Goal: Task Accomplishment & Management: Complete application form

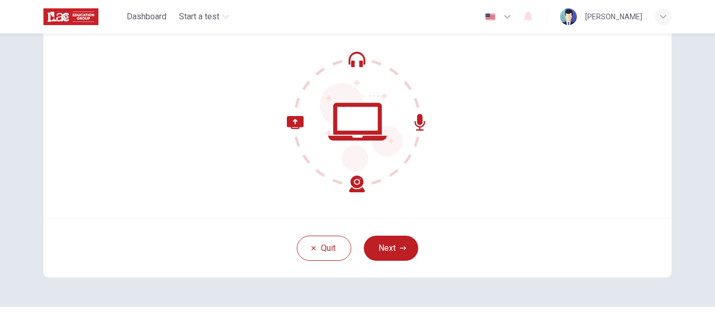
scroll to position [105, 0]
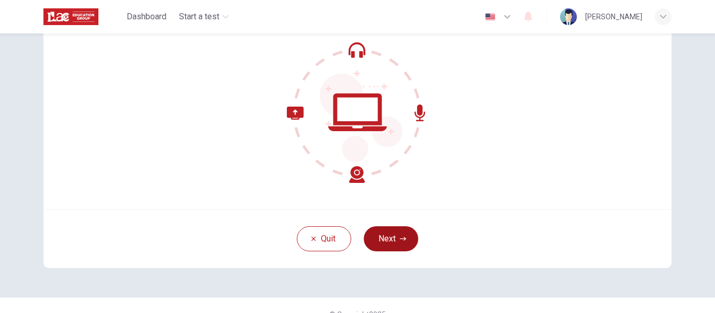
click at [411, 239] on button "Next" at bounding box center [391, 239] width 54 height 25
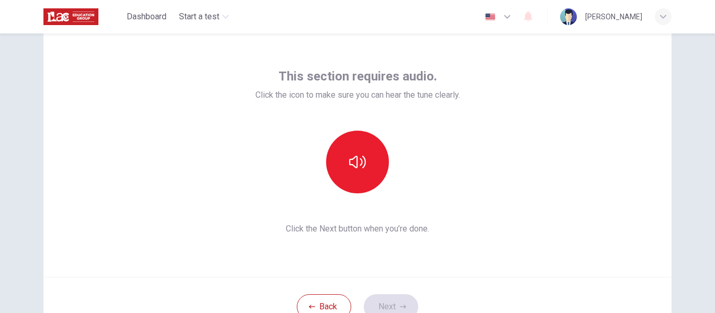
scroll to position [52, 0]
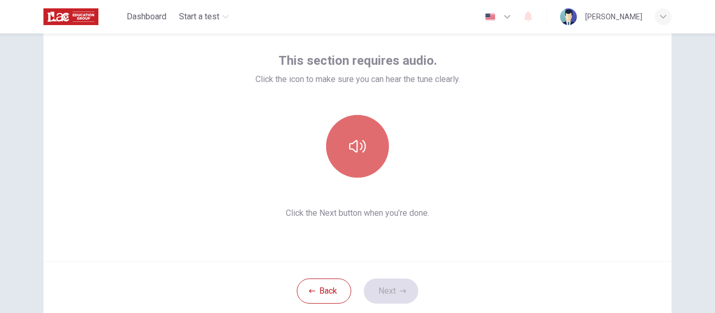
click at [361, 156] on button "button" at bounding box center [357, 146] width 63 height 63
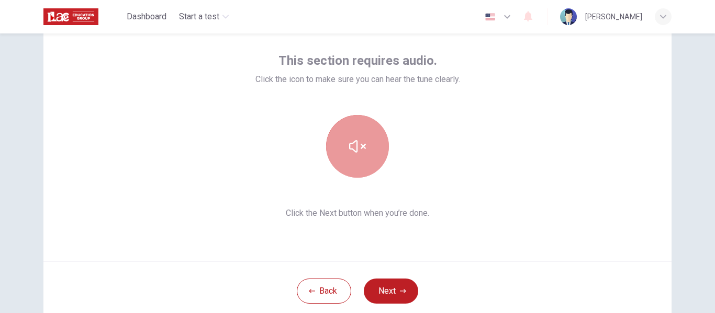
click at [359, 159] on button "button" at bounding box center [357, 146] width 63 height 63
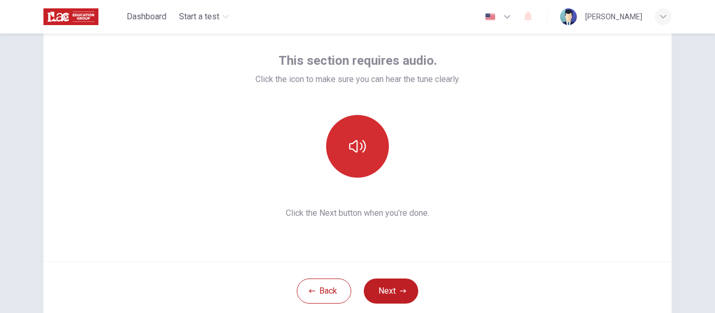
click at [349, 150] on icon "button" at bounding box center [357, 146] width 17 height 17
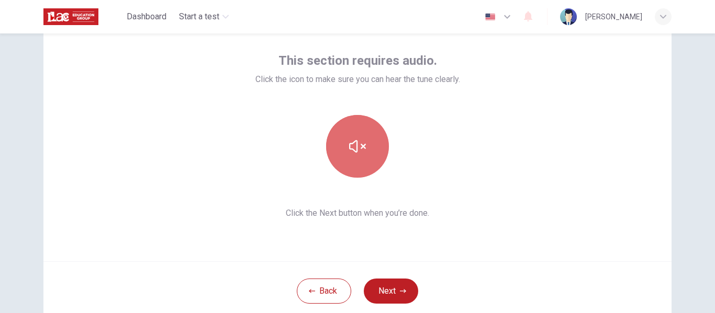
click at [355, 139] on icon "button" at bounding box center [357, 146] width 17 height 17
click at [356, 143] on icon "button" at bounding box center [357, 146] width 17 height 17
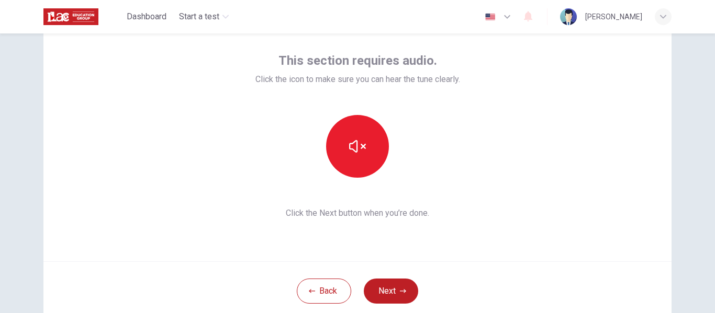
click at [534, 228] on div "This section requires audio. Click the icon to make sure you can hear the tune …" at bounding box center [357, 135] width 628 height 251
click at [404, 292] on button "Next" at bounding box center [391, 291] width 54 height 25
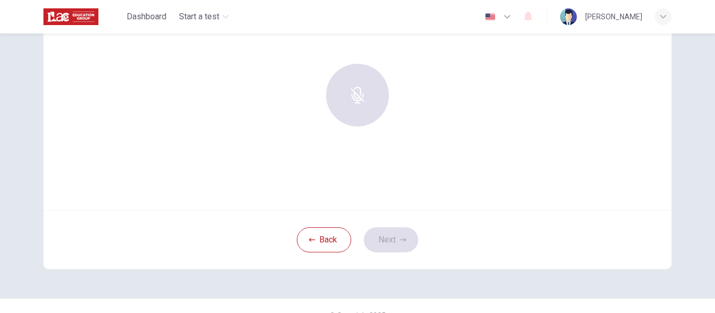
scroll to position [122, 0]
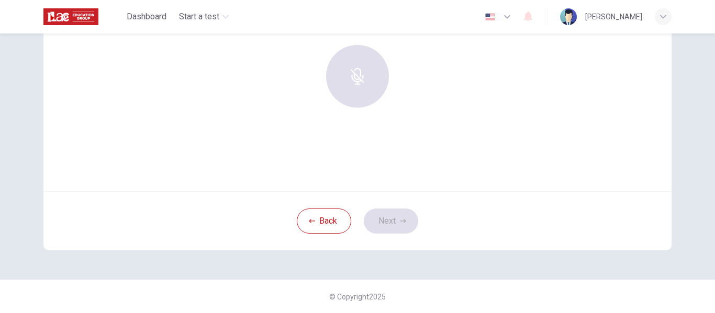
click at [357, 198] on div "Use this screen to make sure your microphone is working. Click the record butto…" at bounding box center [357, 95] width 628 height 310
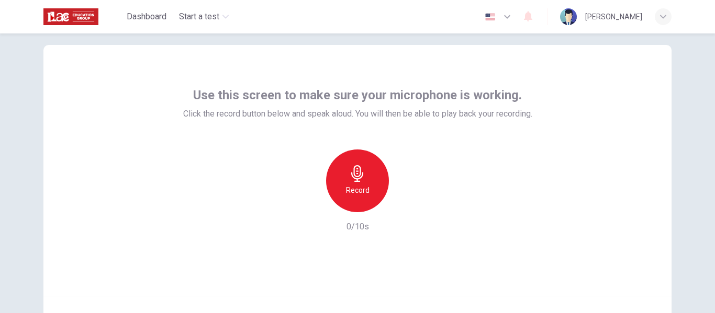
scroll to position [70, 0]
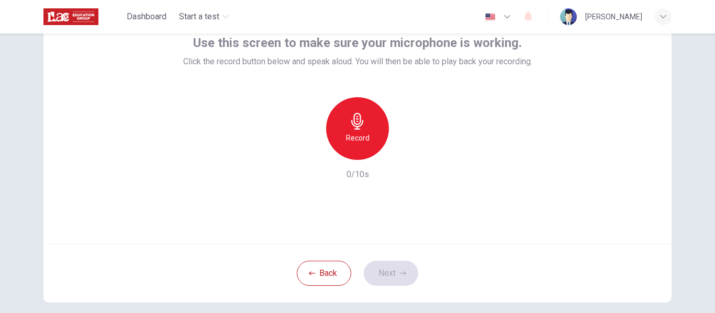
click at [359, 129] on icon "button" at bounding box center [357, 121] width 17 height 17
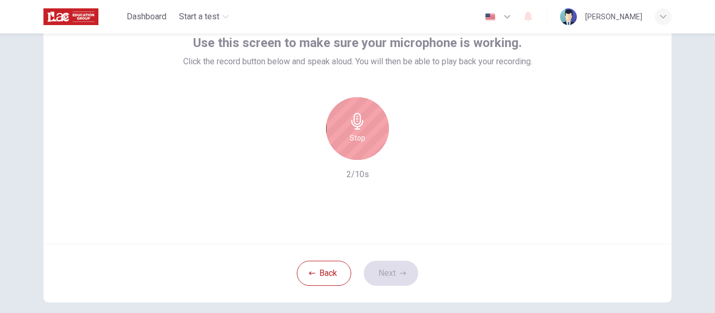
click at [359, 129] on icon "button" at bounding box center [357, 121] width 17 height 17
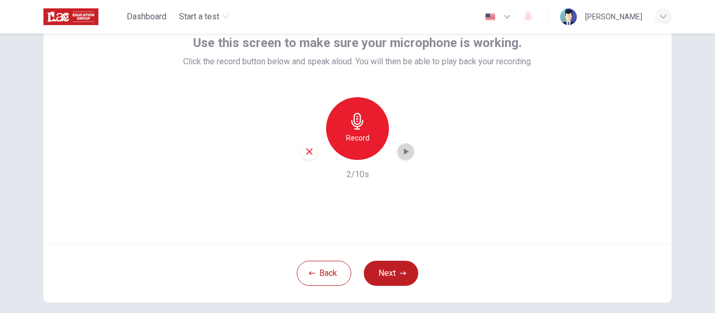
click at [406, 152] on icon "button" at bounding box center [405, 152] width 10 height 10
click at [402, 277] on button "Next" at bounding box center [391, 273] width 54 height 25
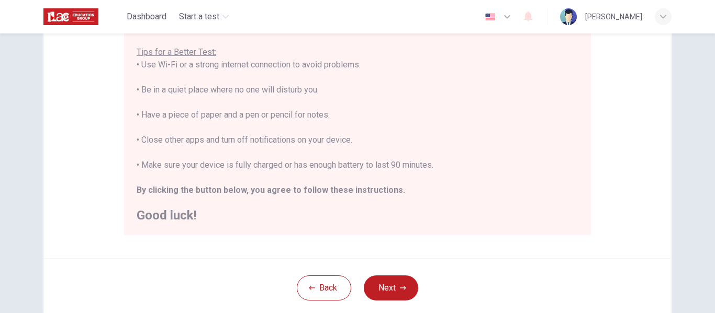
scroll to position [262, 0]
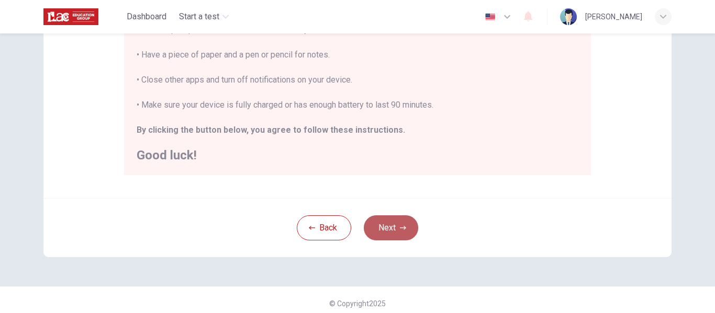
click at [394, 234] on button "Next" at bounding box center [391, 228] width 54 height 25
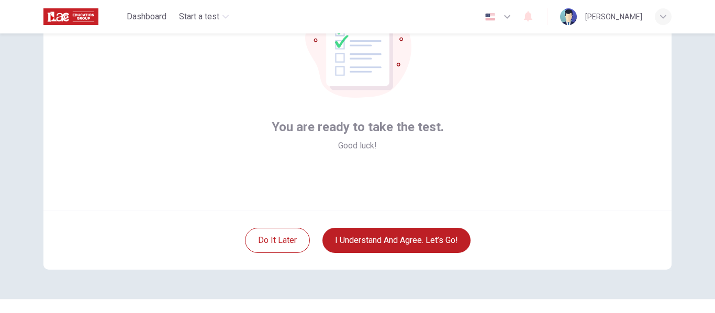
scroll to position [122, 0]
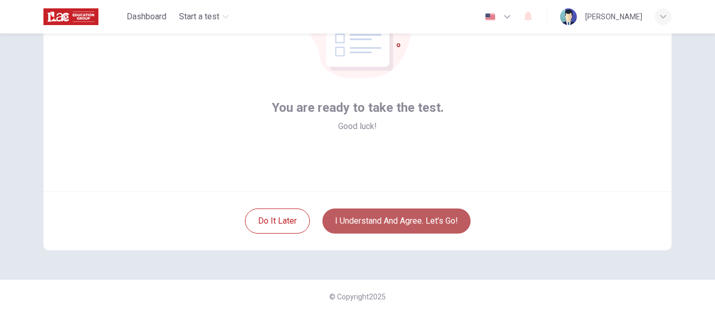
click at [425, 226] on button "I understand and agree. Let’s go!" at bounding box center [396, 221] width 148 height 25
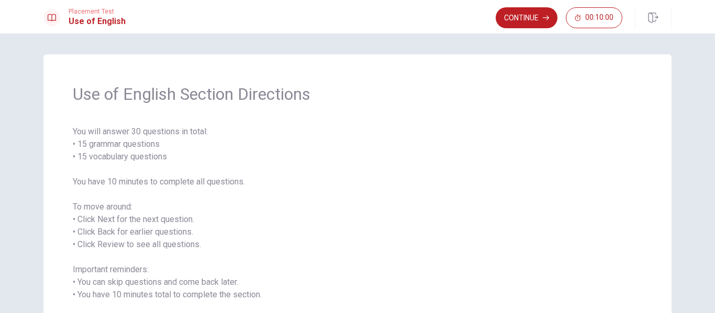
click at [427, 212] on span "You will answer 30 questions in total: • 15 grammar questions • 15 vocabulary q…" at bounding box center [357, 226] width 569 height 201
click at [580, 132] on span "You will answer 30 questions in total: • 15 grammar questions • 15 vocabulary q…" at bounding box center [357, 226] width 569 height 201
click at [520, 18] on button "Continue" at bounding box center [527, 17] width 62 height 21
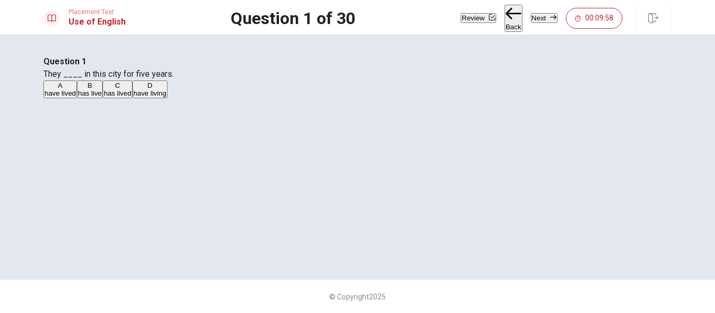
scroll to position [52, 0]
click at [76, 97] on span "have lived" at bounding box center [59, 93] width 31 height 8
click at [536, 22] on button "Next" at bounding box center [544, 18] width 27 height 10
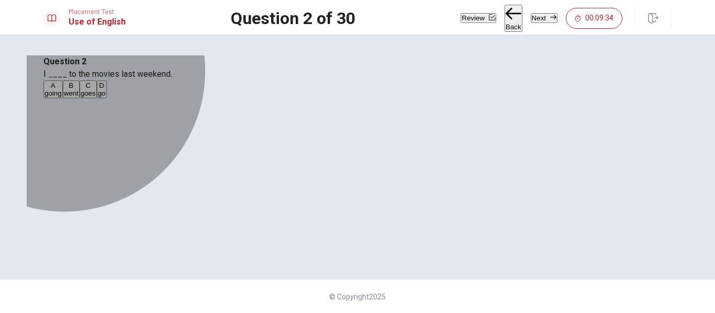
click at [78, 97] on span "went" at bounding box center [71, 93] width 15 height 8
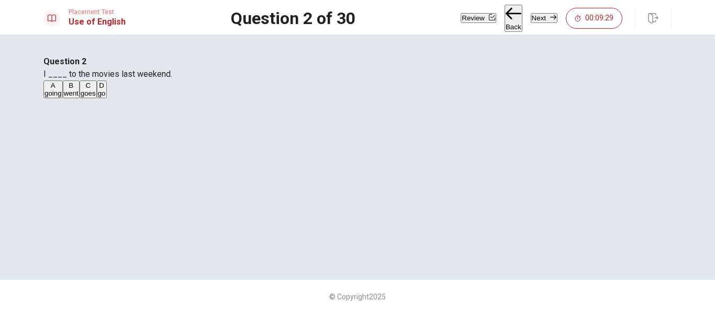
click at [539, 15] on button "Next" at bounding box center [544, 18] width 27 height 10
click at [80, 98] on button "A are coming" at bounding box center [61, 90] width 37 height 18
click at [543, 23] on button "Next" at bounding box center [544, 18] width 27 height 10
click at [106, 97] on span "have lived" at bounding box center [89, 93] width 31 height 8
click at [531, 21] on button "Next" at bounding box center [544, 18] width 27 height 10
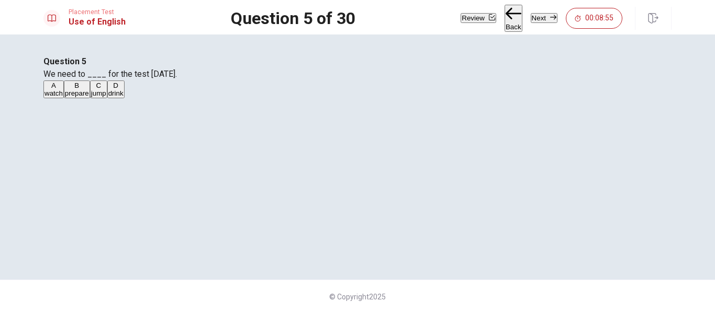
click at [89, 97] on span "prepare" at bounding box center [77, 93] width 24 height 8
click at [531, 18] on button "Next" at bounding box center [544, 18] width 27 height 10
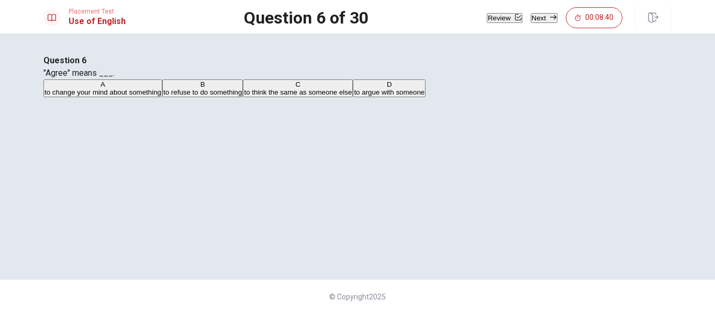
scroll to position [52, 0]
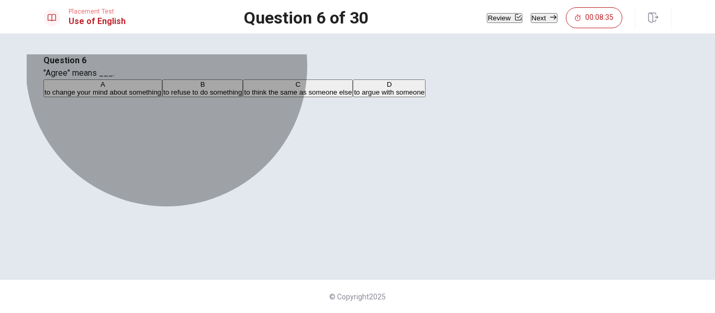
click at [352, 96] on span "to think the same as someone else" at bounding box center [298, 92] width 108 height 8
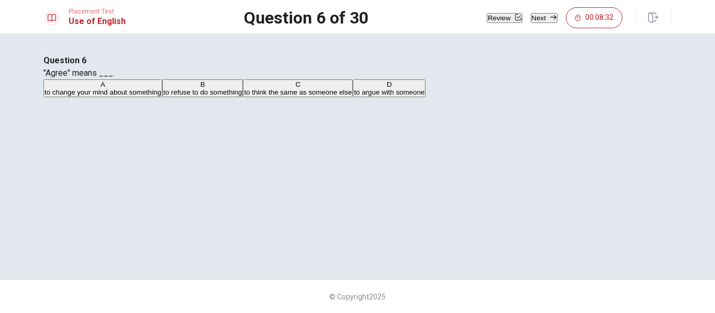
scroll to position [54, 0]
click at [531, 19] on button "Next" at bounding box center [544, 18] width 27 height 10
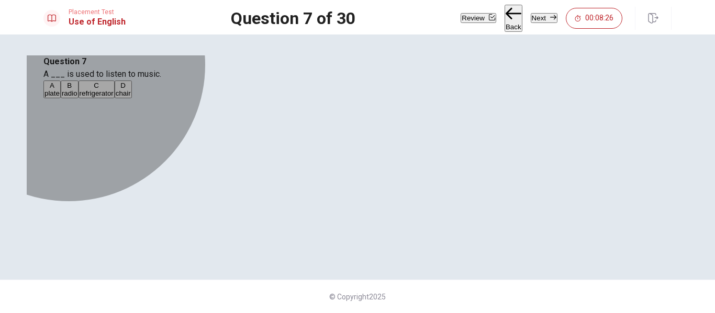
click at [77, 97] on span "radio" at bounding box center [70, 93] width 16 height 8
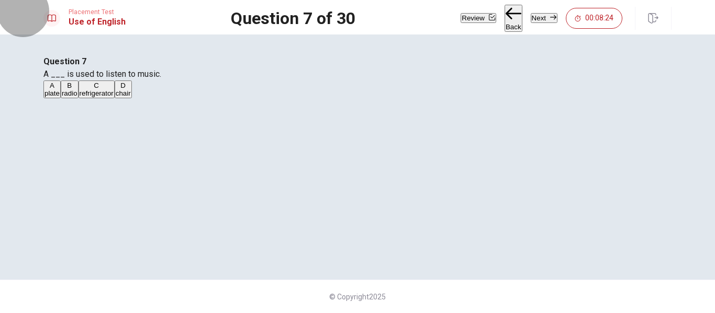
click at [535, 18] on button "Next" at bounding box center [544, 18] width 27 height 10
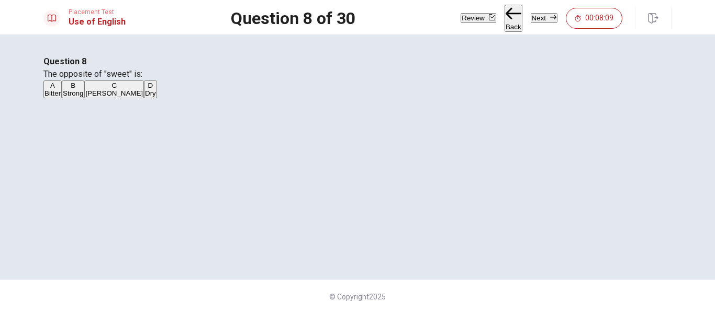
click at [144, 98] on button "C [PERSON_NAME]" at bounding box center [114, 90] width 60 height 18
click at [531, 21] on button "Next" at bounding box center [544, 18] width 27 height 10
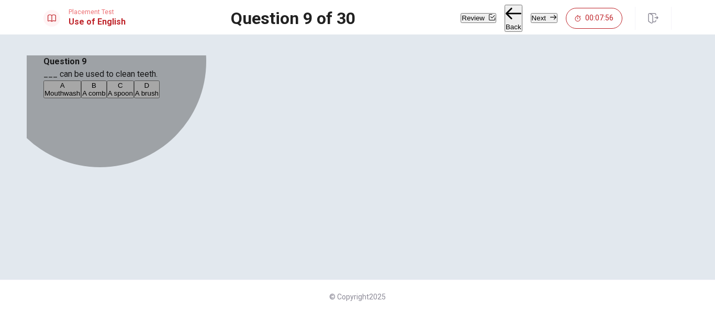
click at [81, 98] on button "A Mouthwash" at bounding box center [62, 90] width 38 height 18
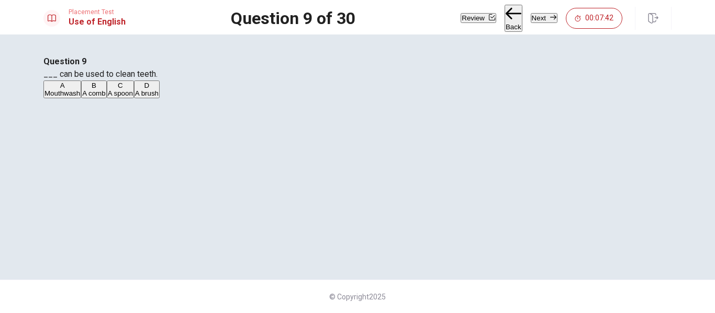
click at [534, 20] on button "Next" at bounding box center [544, 18] width 27 height 10
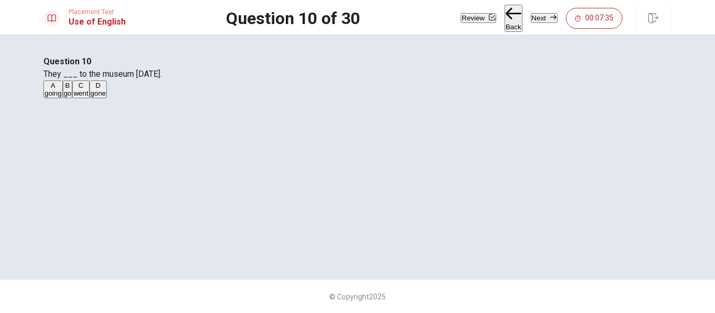
click at [89, 98] on button "C went" at bounding box center [80, 90] width 17 height 18
click at [535, 13] on button "Next" at bounding box center [544, 18] width 27 height 10
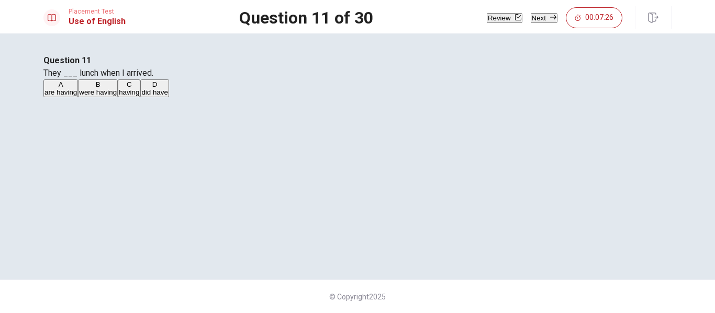
scroll to position [52, 0]
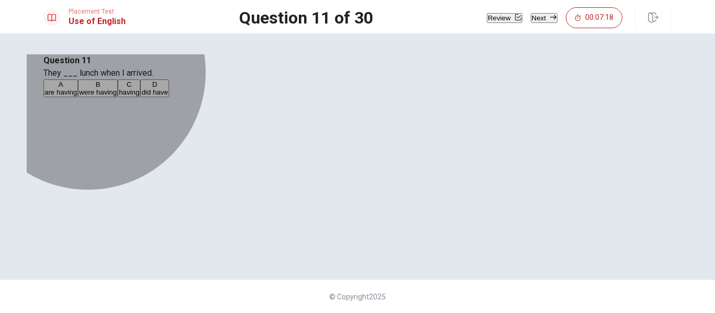
click at [117, 96] on span "were having" at bounding box center [98, 92] width 38 height 8
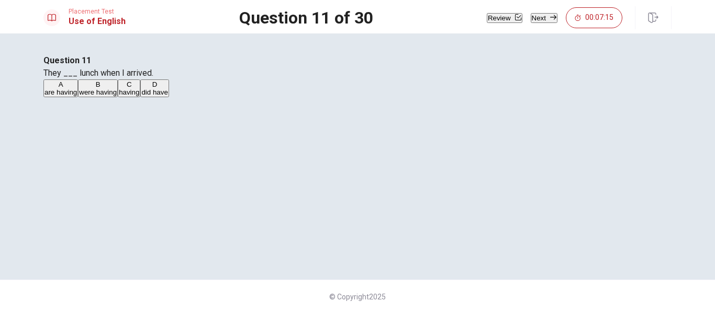
scroll to position [54, 0]
click at [531, 23] on button "Next" at bounding box center [544, 18] width 27 height 10
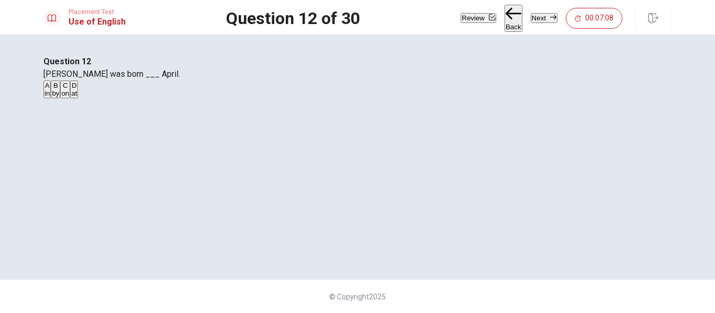
click at [51, 98] on button "A in" at bounding box center [46, 90] width 7 height 18
click at [536, 13] on button "Next" at bounding box center [544, 18] width 27 height 10
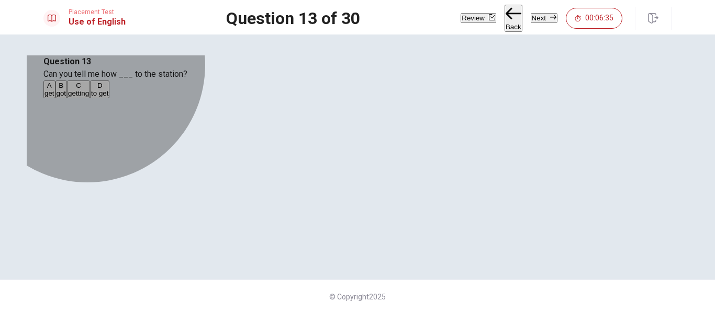
click at [55, 98] on button "A get" at bounding box center [49, 90] width 12 height 18
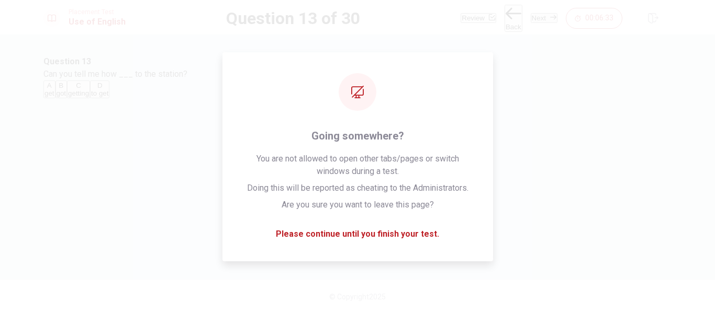
click at [534, 18] on button "Next" at bounding box center [544, 18] width 27 height 10
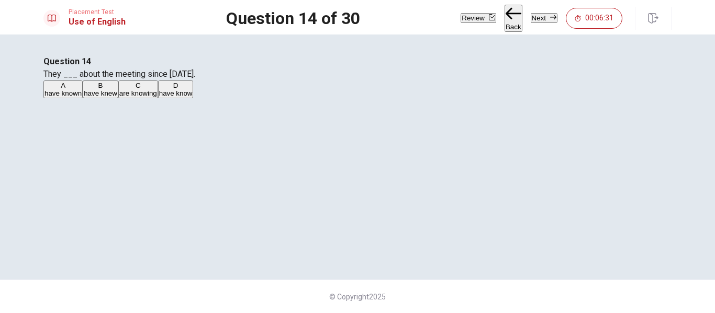
click at [504, 21] on button "Back" at bounding box center [513, 18] width 18 height 27
click at [531, 18] on button "Next" at bounding box center [544, 18] width 27 height 10
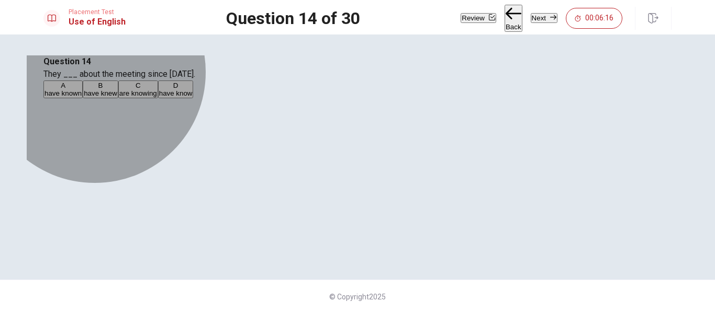
click at [82, 97] on span "have known" at bounding box center [62, 93] width 37 height 8
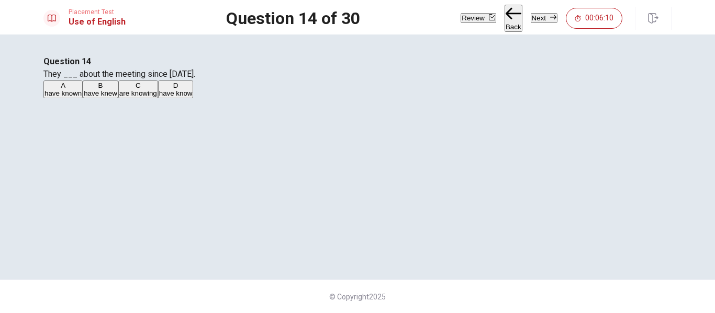
click at [536, 22] on button "Next" at bounding box center [544, 18] width 27 height 10
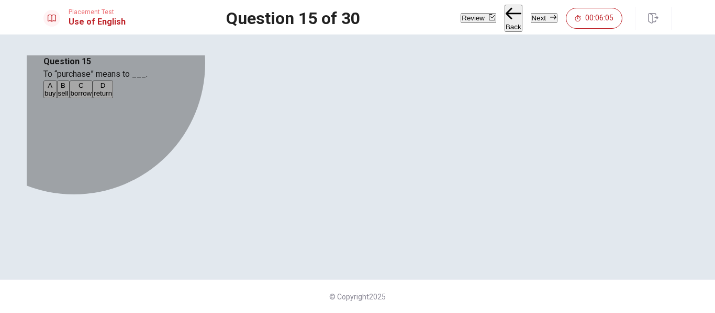
click at [57, 98] on button "A buy" at bounding box center [50, 90] width 14 height 18
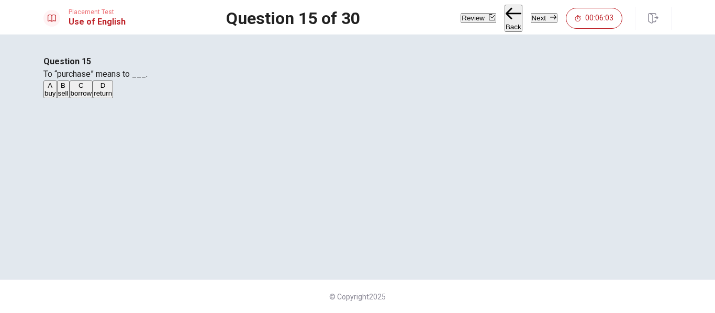
click at [545, 13] on button "Next" at bounding box center [544, 18] width 27 height 10
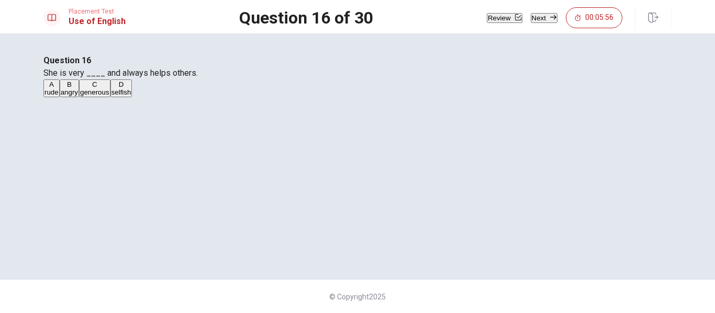
scroll to position [52, 0]
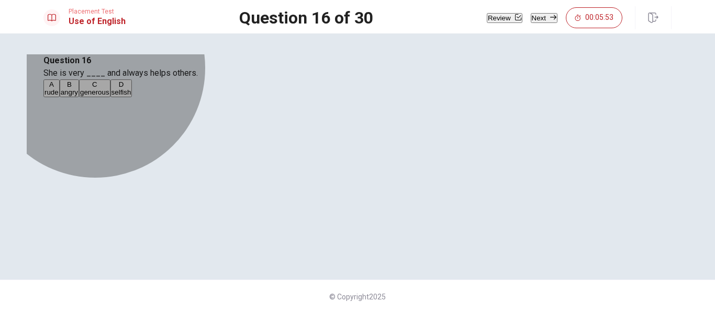
click at [110, 97] on button "C generous" at bounding box center [94, 89] width 31 height 18
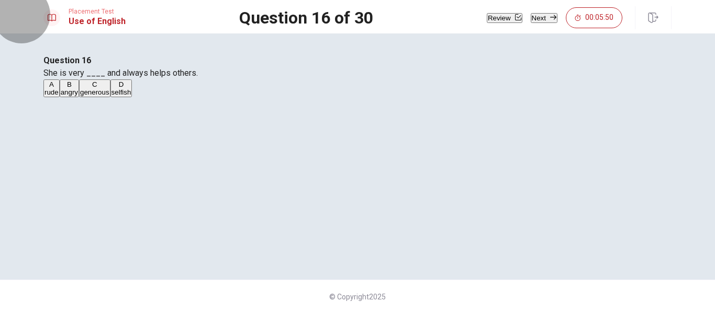
click at [533, 22] on button "Next" at bounding box center [544, 18] width 27 height 10
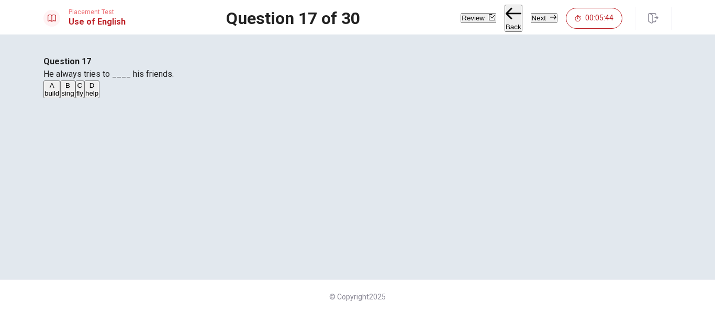
click at [98, 97] on span "help" at bounding box center [91, 93] width 13 height 8
click at [541, 17] on button "Next" at bounding box center [544, 18] width 27 height 10
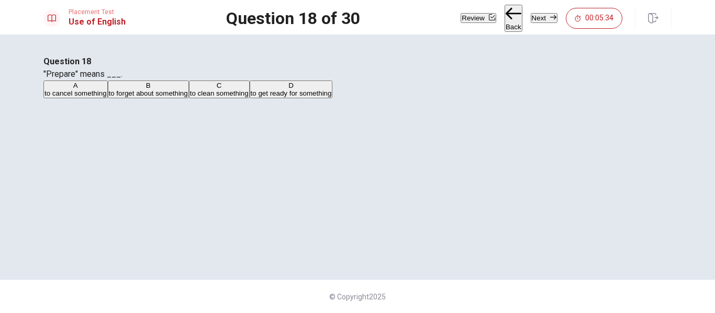
click at [332, 97] on span "to get ready for something" at bounding box center [291, 93] width 81 height 8
click at [533, 19] on button "Next" at bounding box center [544, 18] width 27 height 10
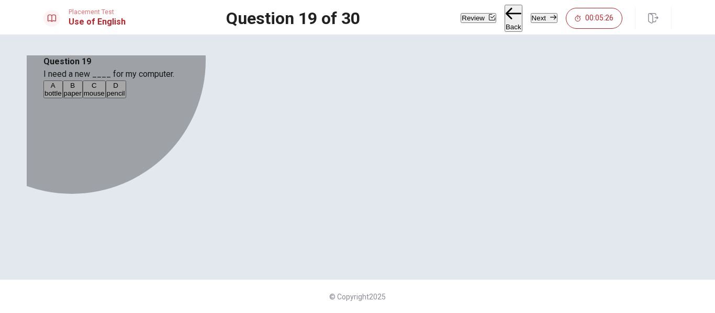
click at [106, 98] on button "C mouse" at bounding box center [94, 90] width 23 height 18
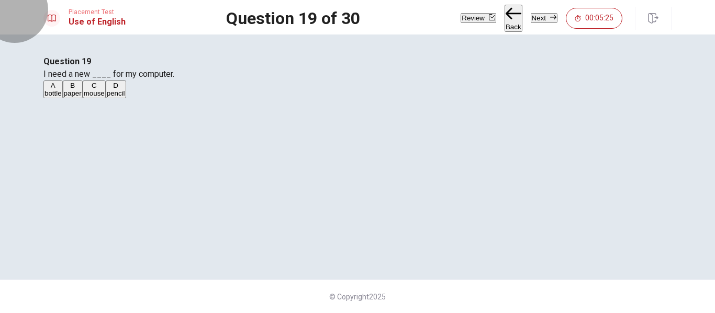
click at [531, 16] on button "Next" at bounding box center [544, 18] width 27 height 10
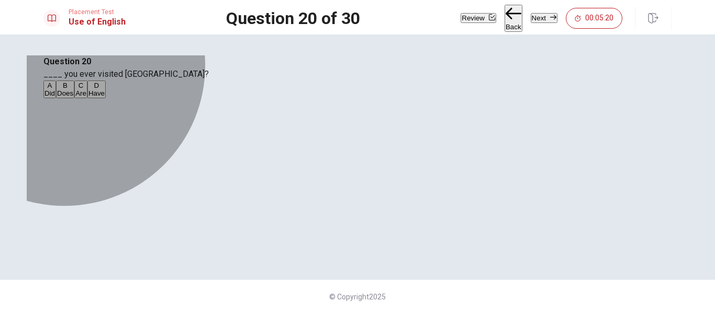
click at [105, 97] on span "Have" at bounding box center [96, 93] width 16 height 8
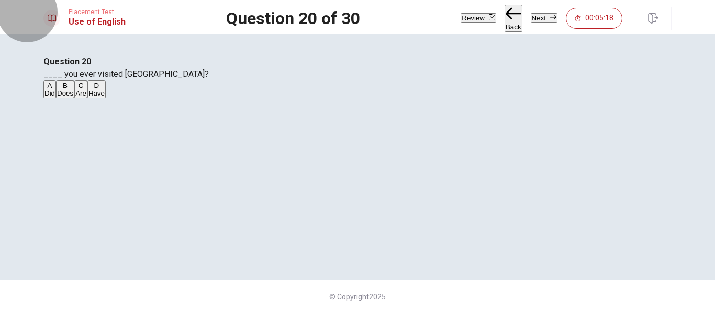
click at [539, 19] on button "Next" at bounding box center [544, 18] width 27 height 10
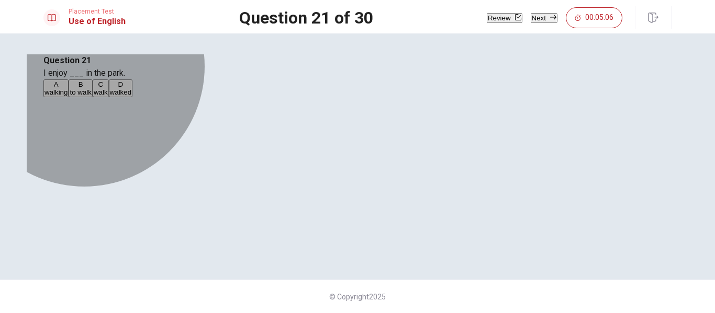
click at [69, 97] on button "A walking" at bounding box center [55, 89] width 25 height 18
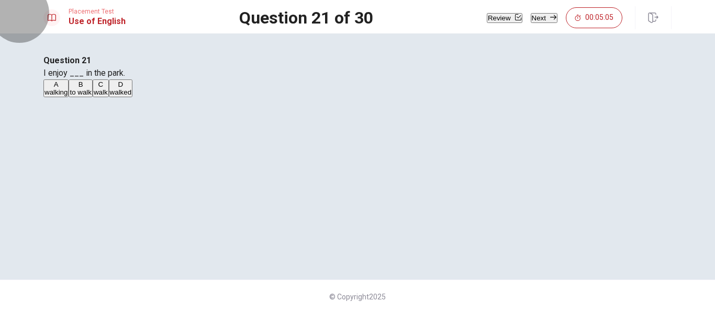
click at [531, 20] on button "Next" at bounding box center [544, 18] width 27 height 10
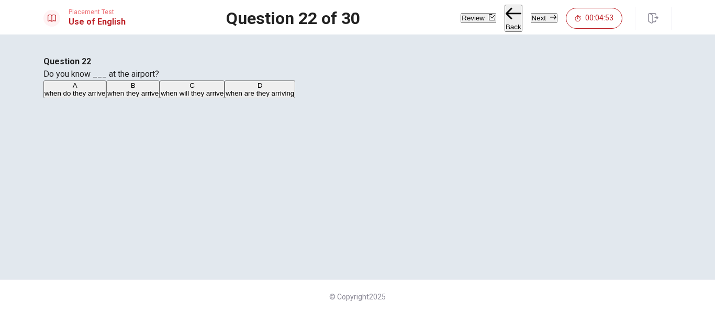
click at [159, 97] on span "when they arrive" at bounding box center [132, 93] width 51 height 8
click at [534, 17] on button "Next" at bounding box center [544, 18] width 27 height 10
click at [51, 98] on button "A is" at bounding box center [46, 90] width 7 height 18
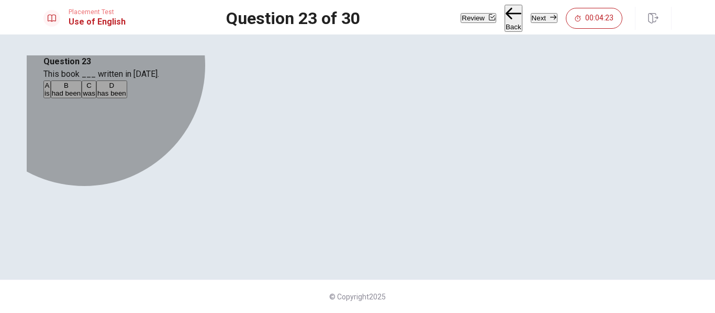
click at [96, 98] on button "C was" at bounding box center [89, 90] width 15 height 18
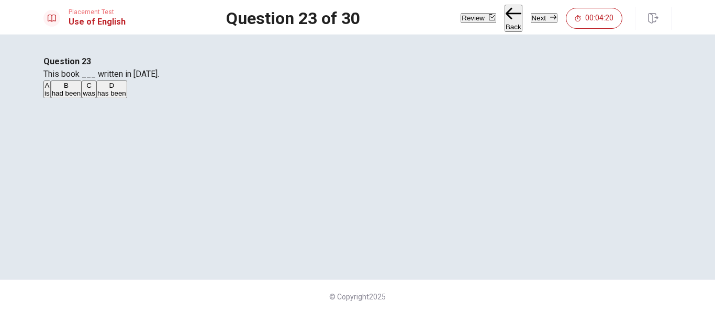
click at [531, 15] on button "Next" at bounding box center [544, 18] width 27 height 10
click at [62, 98] on button "A leave" at bounding box center [52, 90] width 19 height 18
click at [119, 97] on span "leaves" at bounding box center [109, 93] width 20 height 8
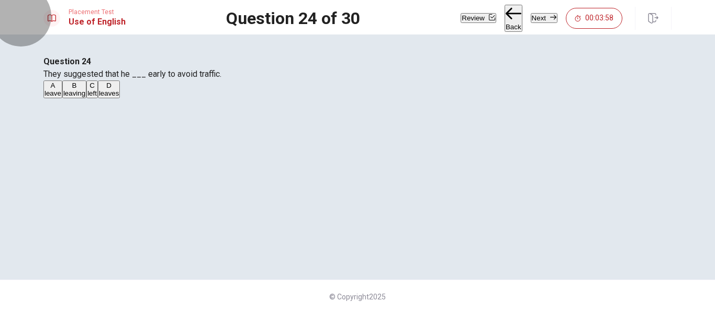
click at [533, 23] on button "Next" at bounding box center [544, 18] width 27 height 10
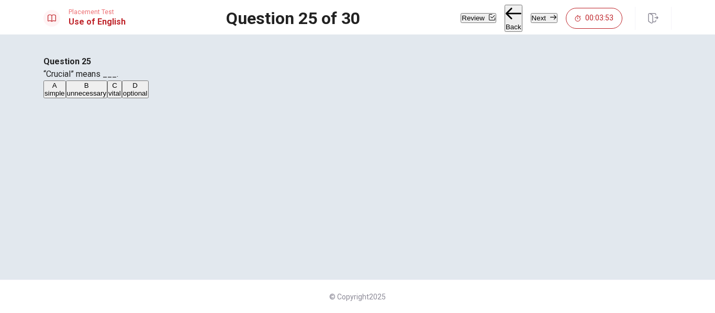
click at [121, 97] on span "vital" at bounding box center [114, 93] width 13 height 8
click at [550, 15] on icon "button" at bounding box center [553, 17] width 6 height 6
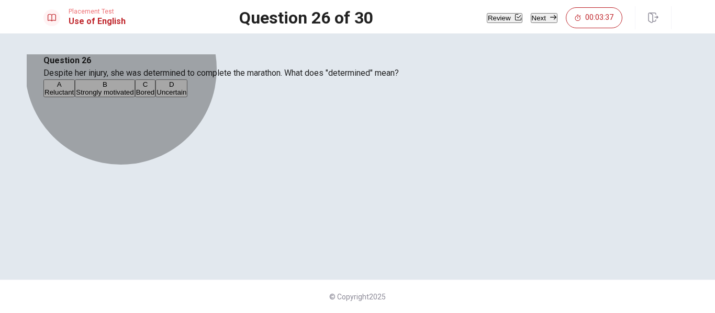
click at [133, 96] on span "Strongly motivated" at bounding box center [105, 92] width 58 height 8
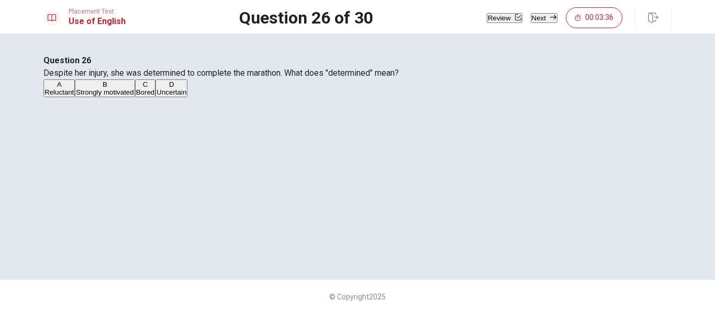
click at [534, 20] on button "Next" at bounding box center [544, 18] width 27 height 10
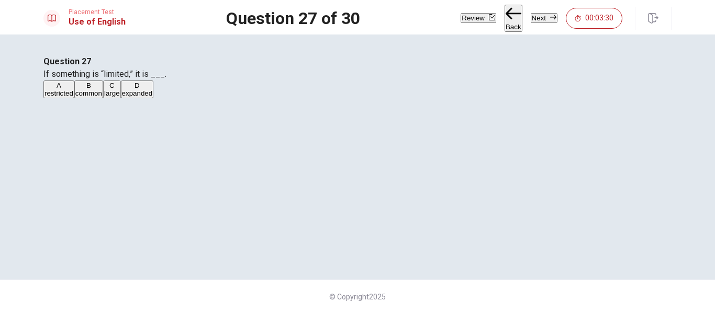
click at [74, 98] on button "A restricted" at bounding box center [58, 90] width 31 height 18
click at [531, 20] on button "Next" at bounding box center [544, 18] width 27 height 10
click at [531, 13] on button "Next" at bounding box center [544, 18] width 27 height 10
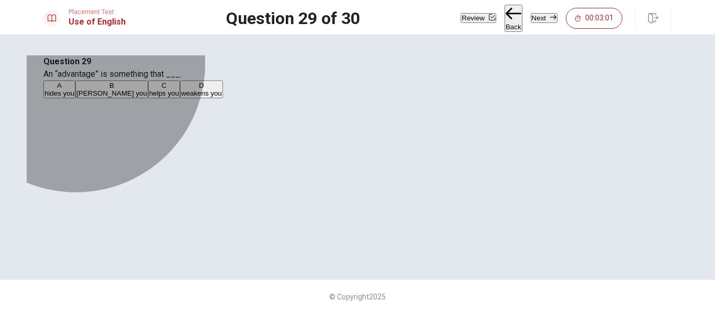
click at [147, 97] on span "[PERSON_NAME] you" at bounding box center [111, 93] width 71 height 8
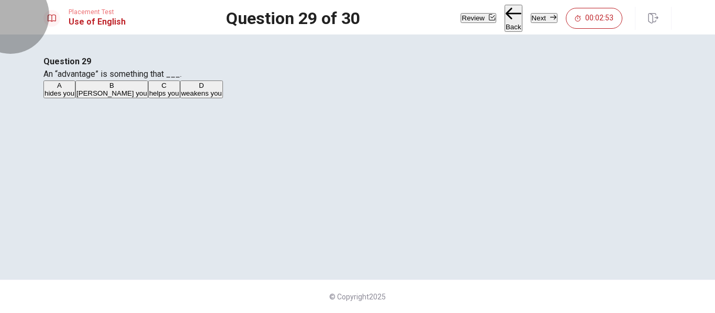
click at [531, 23] on button "Next" at bounding box center [544, 18] width 27 height 10
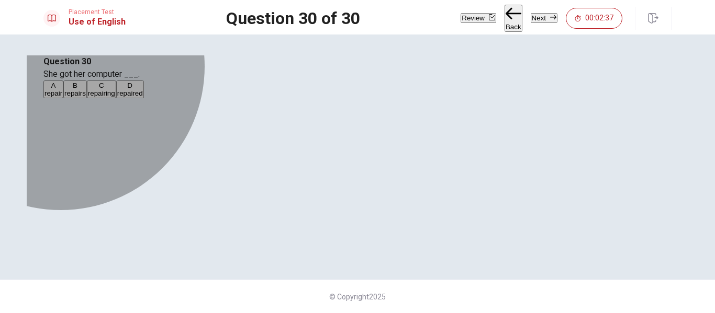
click at [143, 97] on span "repaired" at bounding box center [130, 93] width 26 height 8
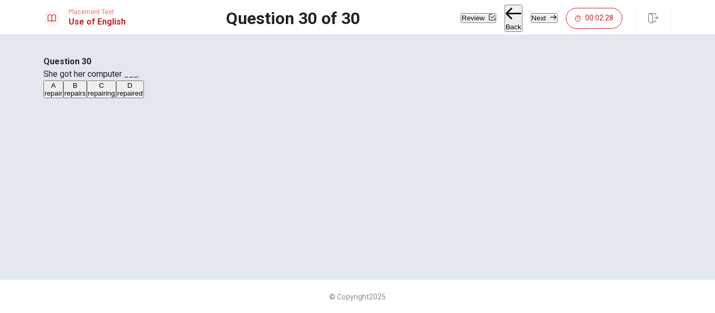
click at [504, 20] on button "Back" at bounding box center [513, 18] width 18 height 27
click at [504, 21] on button "Back" at bounding box center [513, 18] width 18 height 27
click at [535, 19] on button "Next" at bounding box center [544, 18] width 27 height 10
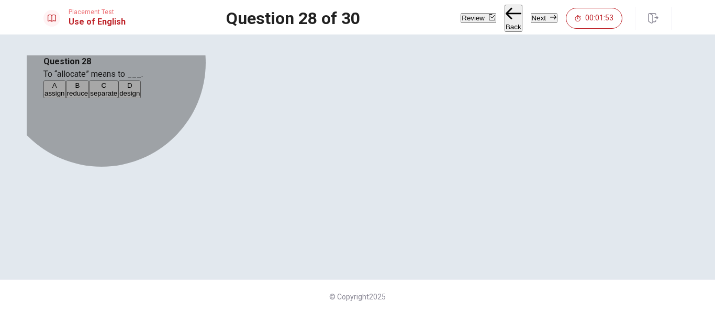
click at [66, 98] on button "A assign" at bounding box center [54, 90] width 23 height 18
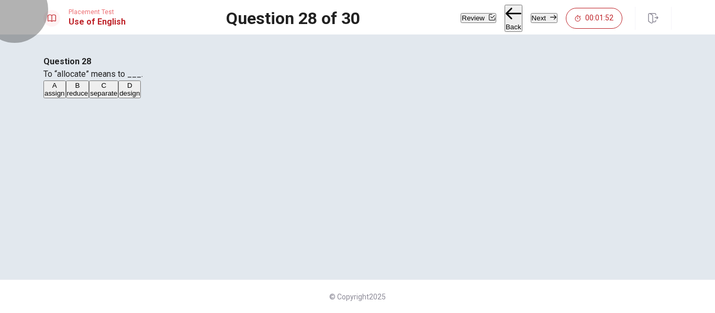
click at [531, 17] on button "Next" at bounding box center [544, 18] width 27 height 10
click at [534, 21] on button "Next" at bounding box center [544, 18] width 27 height 10
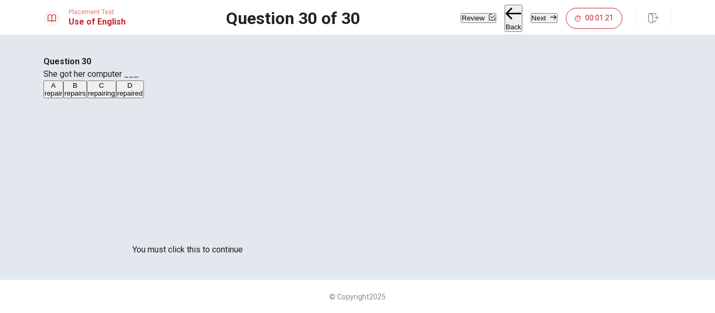
scroll to position [89, 0]
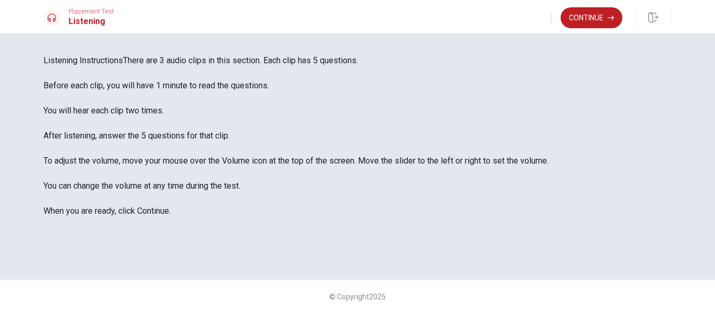
scroll to position [7, 0]
click at [595, 19] on button "Continue" at bounding box center [591, 17] width 62 height 21
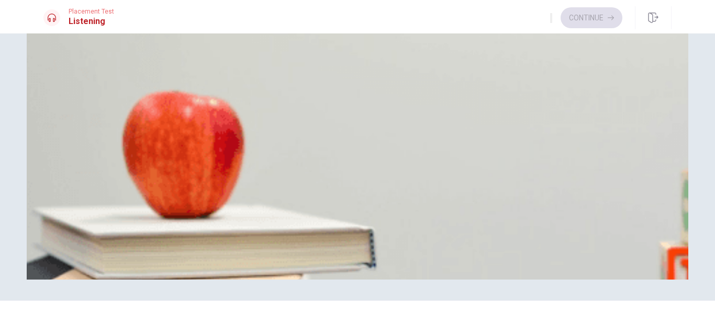
scroll to position [0, 0]
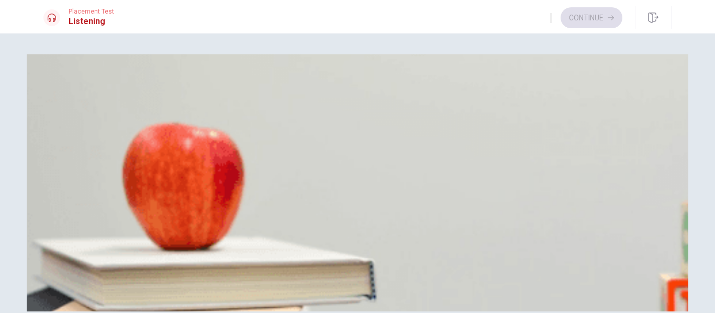
type input "4"
type input "0.9"
type input "4"
type input "0.8"
type input "4"
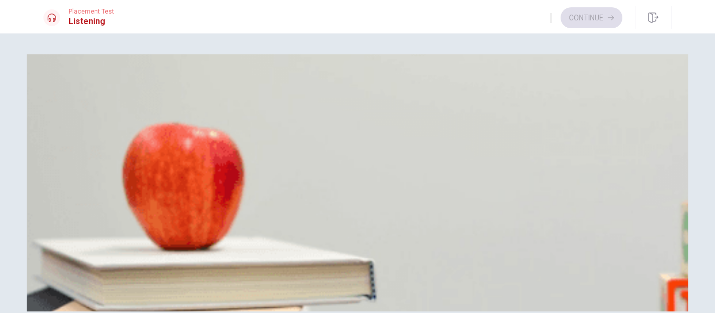
type input "0.7"
type input "4"
type input "0.6"
type input "4"
type input "0.5"
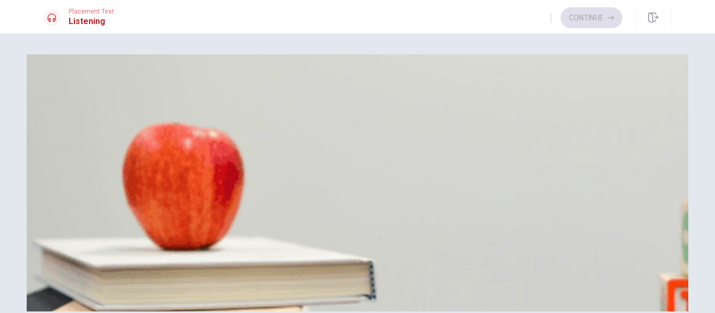
drag, startPoint x: 561, startPoint y: 38, endPoint x: 541, endPoint y: 38, distance: 19.9
click at [517, 28] on span at bounding box center [517, 28] width 0 height 0
type input "5"
type input "0.6"
type input "5"
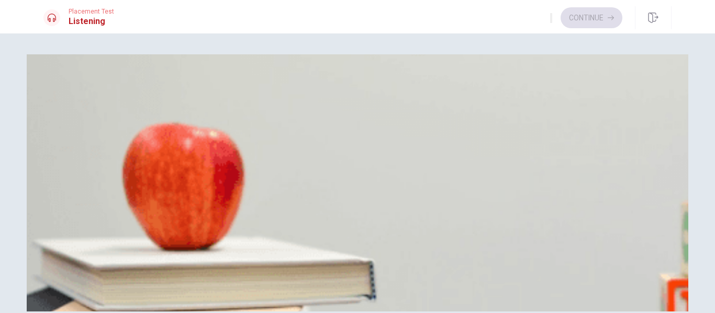
type input "0.7"
type input "5"
type input "0.6"
click at [517, 28] on span at bounding box center [517, 28] width 0 height 0
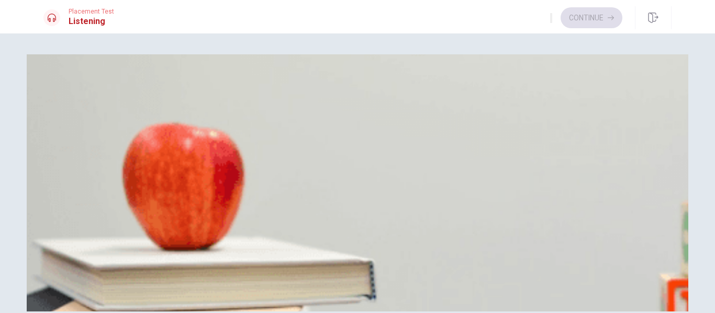
click at [188, 109] on span "The design team" at bounding box center [162, 105] width 52 height 8
click at [108, 153] on span "Additional resources" at bounding box center [75, 149] width 63 height 8
click at [227, 224] on button "B Layout changes and a color scheme update" at bounding box center [158, 233] width 138 height 18
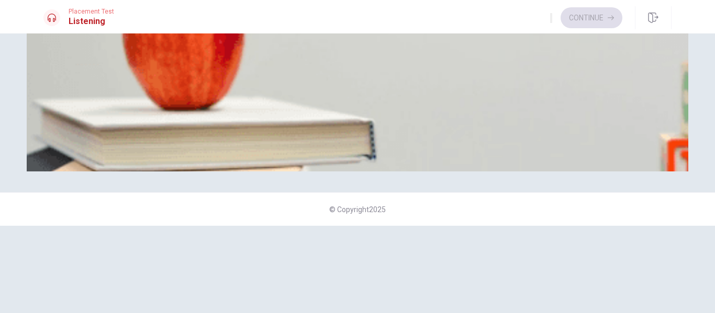
scroll to position [159, 0]
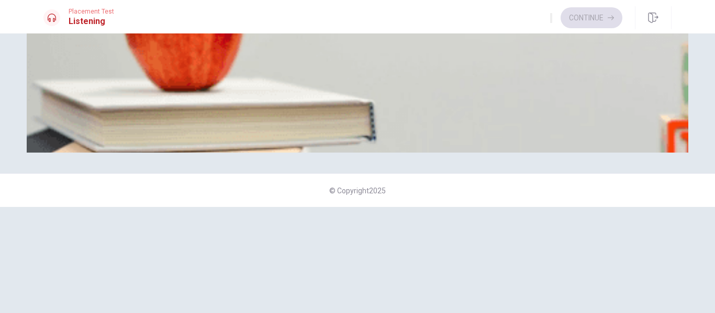
click at [220, 127] on button "D He’s facing challenges" at bounding box center [184, 118] width 72 height 18
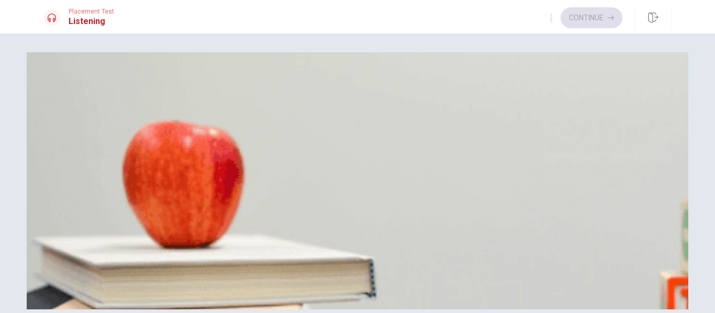
scroll to position [523, 0]
click at [369, 195] on span "Due to the client’s many small requests" at bounding box center [308, 191] width 121 height 8
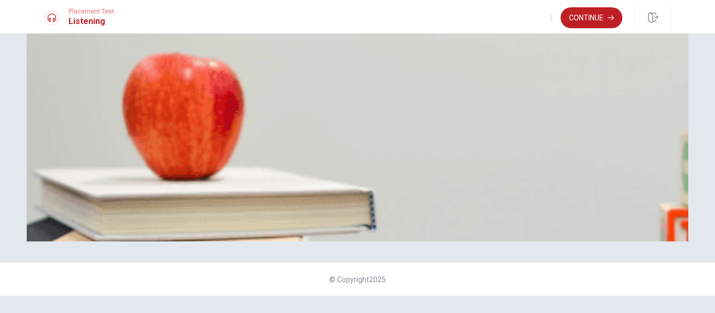
scroll to position [0, 0]
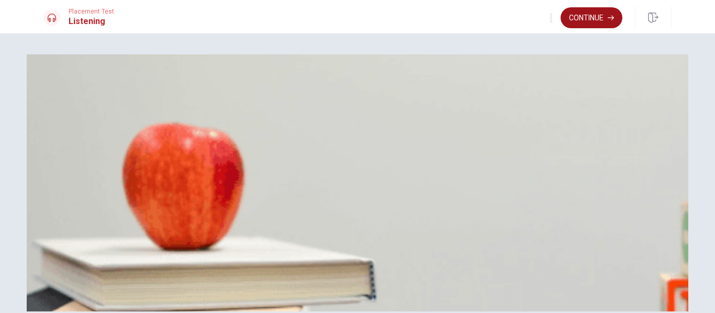
click at [591, 16] on button "Continue" at bounding box center [591, 17] width 62 height 21
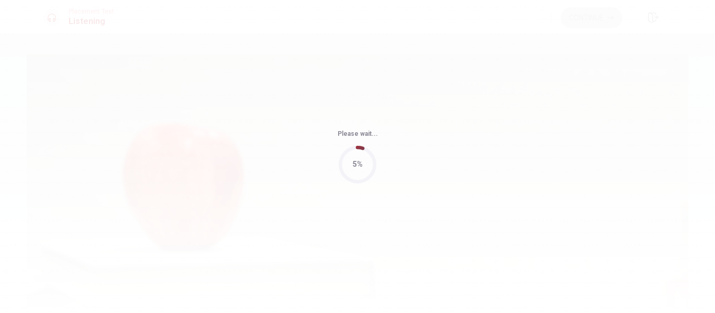
type input "98"
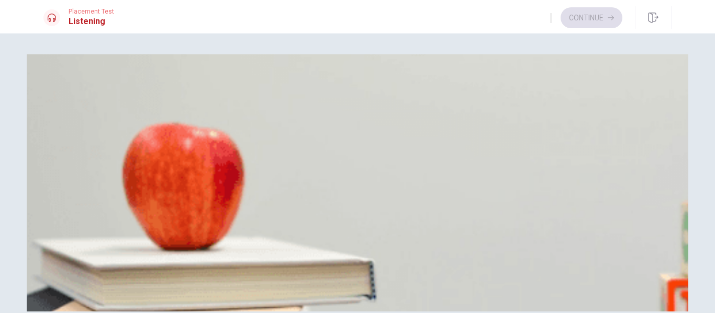
scroll to position [314, 0]
click at [409, 153] on span "Creating a timeline with mini-deadlines" at bounding box center [349, 149] width 119 height 8
click at [228, 109] on span "Combine them and review the structure" at bounding box center [167, 105] width 122 height 8
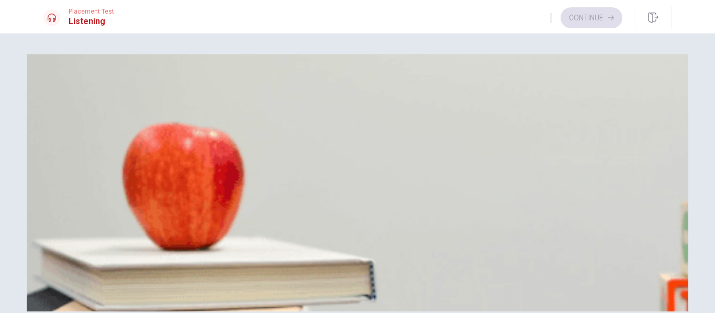
click at [116, 187] on button "C [DATE]" at bounding box center [104, 189] width 24 height 18
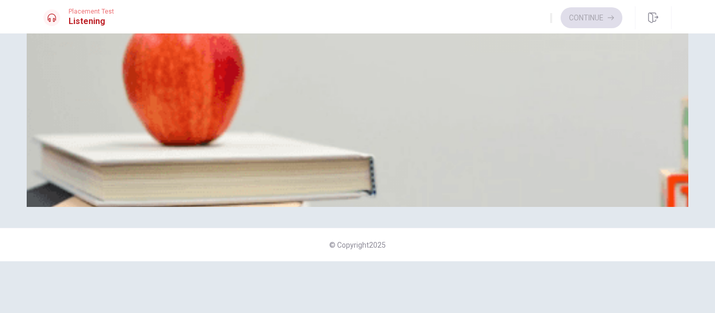
scroll to position [976, 0]
click at [370, 180] on span "Unequal contribution from group members" at bounding box center [304, 176] width 131 height 8
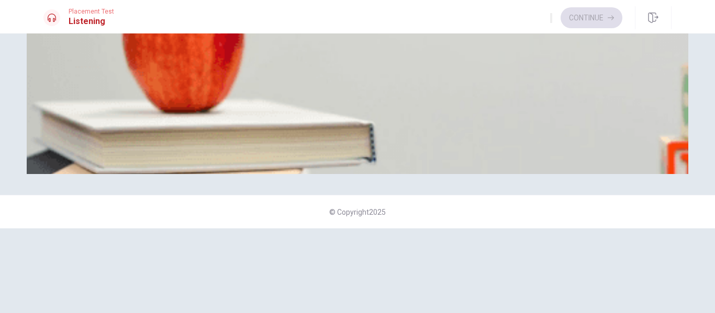
scroll to position [105, 0]
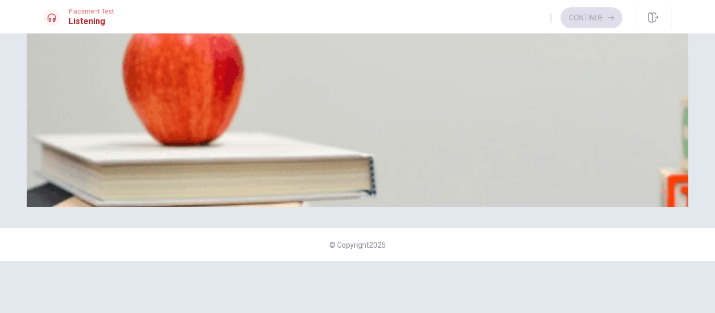
click at [426, 136] on span "He has outlined his section but hasn’t drafted it yet" at bounding box center [404, 132] width 156 height 8
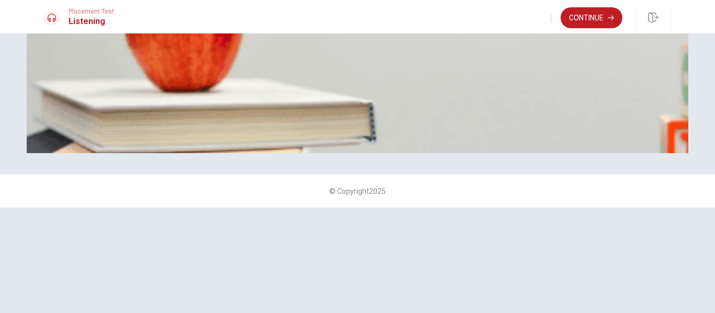
scroll to position [159, 0]
click at [602, 19] on button "Continue" at bounding box center [591, 17] width 62 height 21
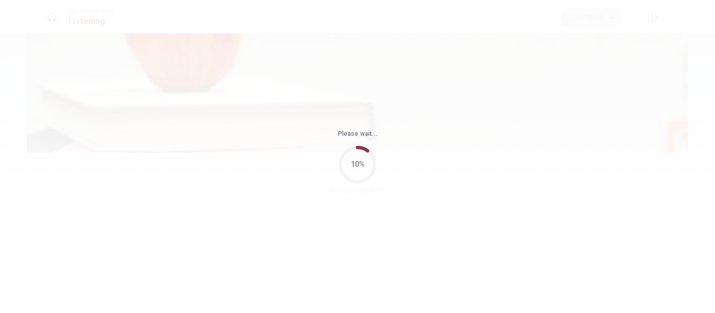
type input "92"
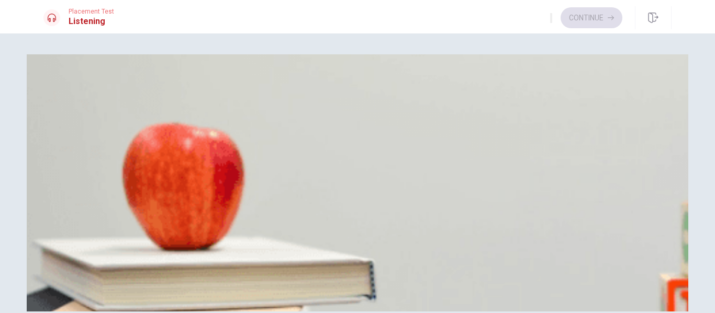
scroll to position [0, 0]
click at [206, 109] on span "The feedback was excellent" at bounding box center [163, 105] width 86 height 8
click at [229, 224] on button "B Preparing a pre-recorded demonstration" at bounding box center [166, 233] width 126 height 18
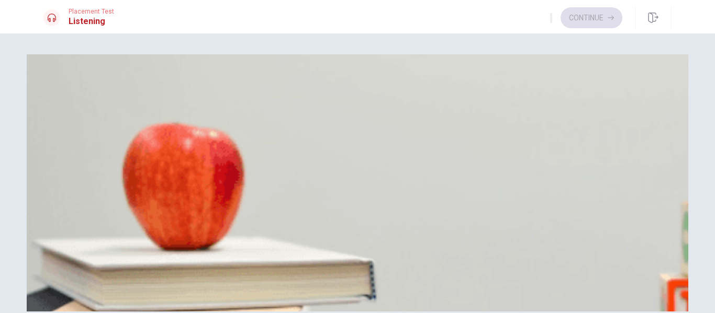
click at [78, 154] on button "A Next week" at bounding box center [60, 145] width 35 height 18
drag, startPoint x: 707, startPoint y: 120, endPoint x: 709, endPoint y: 137, distance: 16.9
click at [709, 137] on div "Question 11 What feedback did the tech team give about the demo units? A They n…" at bounding box center [357, 173] width 715 height 280
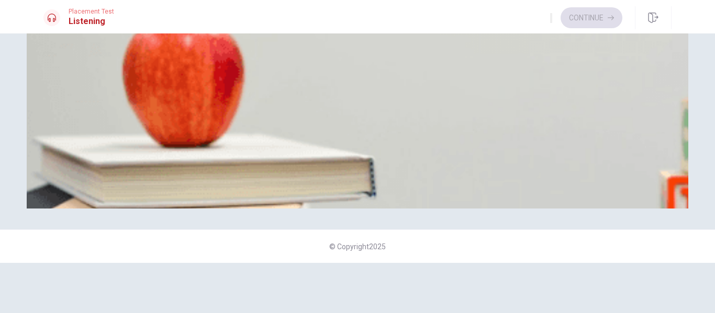
scroll to position [453, 0]
click at [92, 95] on button "A A Q&A session" at bounding box center [67, 86] width 48 height 18
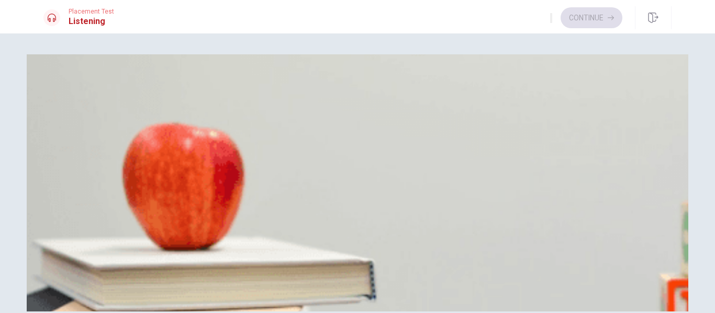
click at [203, 154] on button "D [DATE]" at bounding box center [190, 145] width 24 height 18
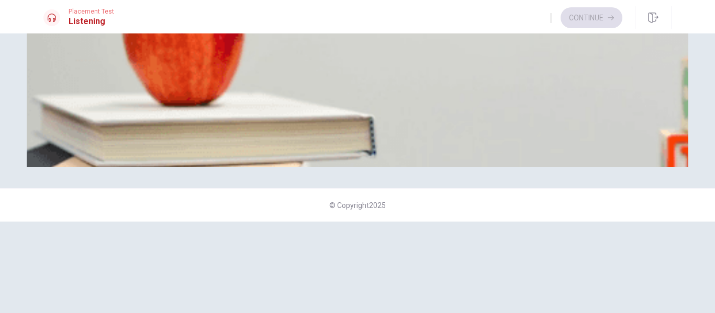
scroll to position [105, 0]
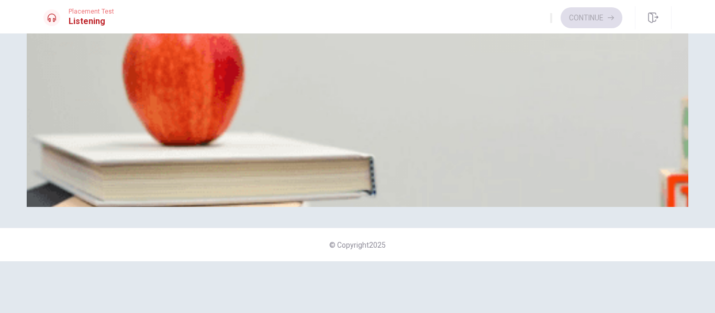
drag, startPoint x: 212, startPoint y: 46, endPoint x: 190, endPoint y: 44, distance: 22.0
click at [190, 195] on div at bounding box center [357, 195] width 628 height 0
click at [260, 181] on button "D The guest list" at bounding box center [238, 172] width 43 height 18
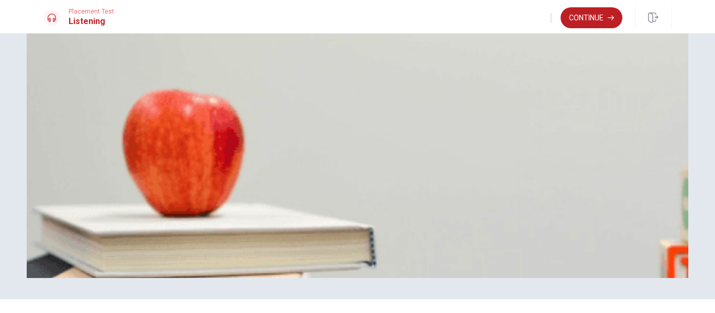
scroll to position [0, 0]
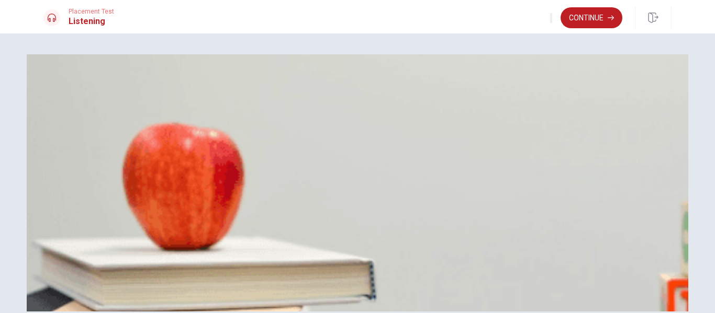
type input "0"
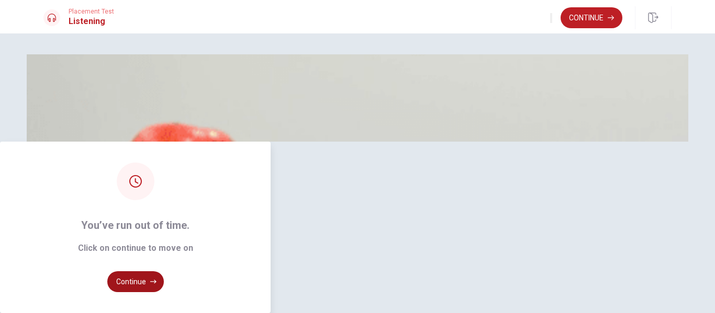
click at [164, 272] on button "Continue" at bounding box center [135, 282] width 57 height 21
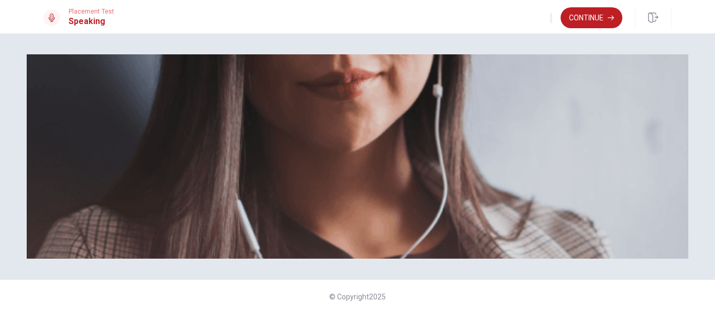
scroll to position [95, 0]
click at [590, 14] on button "Continue" at bounding box center [591, 17] width 62 height 21
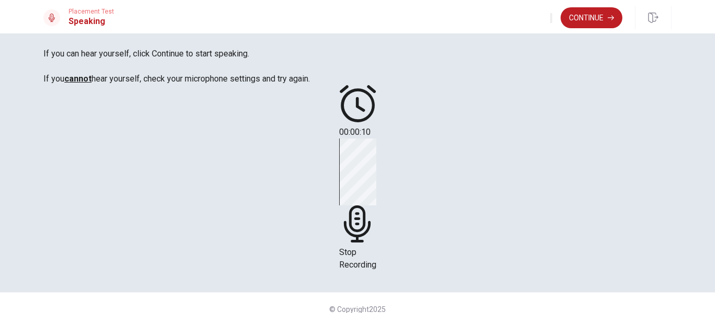
click at [376, 206] on icon at bounding box center [357, 224] width 37 height 37
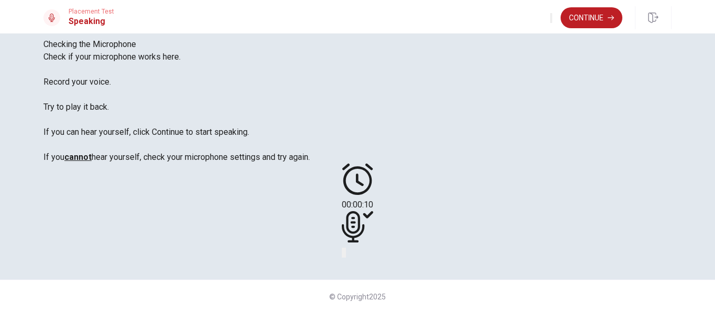
click at [345, 255] on icon "Play Audio" at bounding box center [345, 255] width 0 height 0
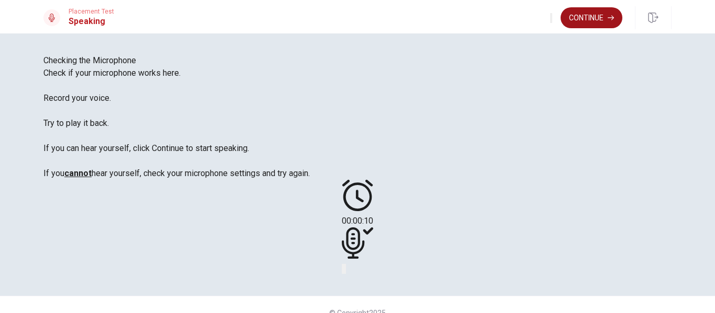
click at [586, 9] on button "Continue" at bounding box center [591, 17] width 62 height 21
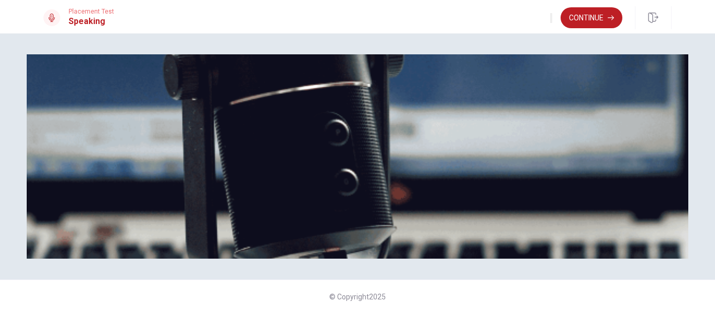
scroll to position [95, 0]
click at [602, 19] on button "Continue" at bounding box center [591, 17] width 62 height 21
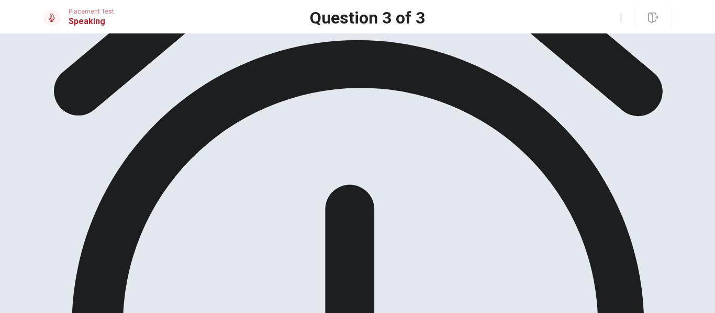
scroll to position [105, 0]
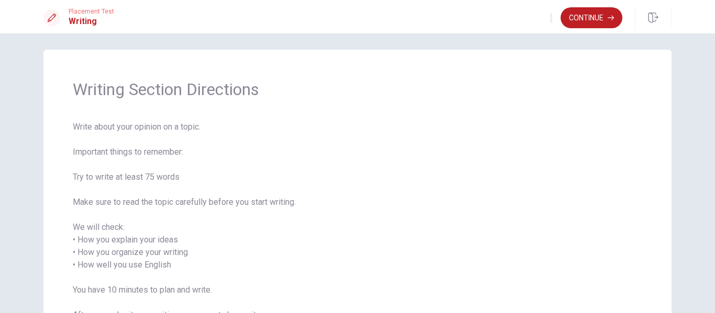
scroll to position [57, 0]
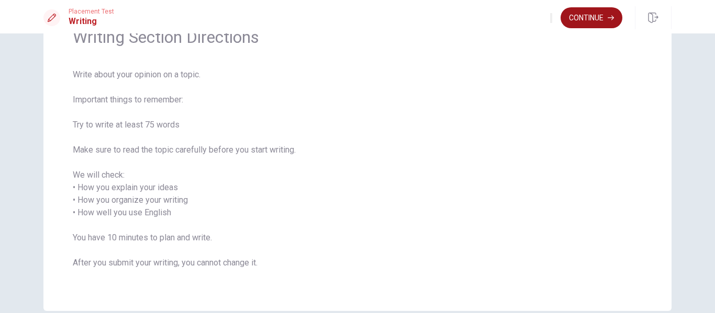
click at [583, 15] on button "Continue" at bounding box center [591, 17] width 62 height 21
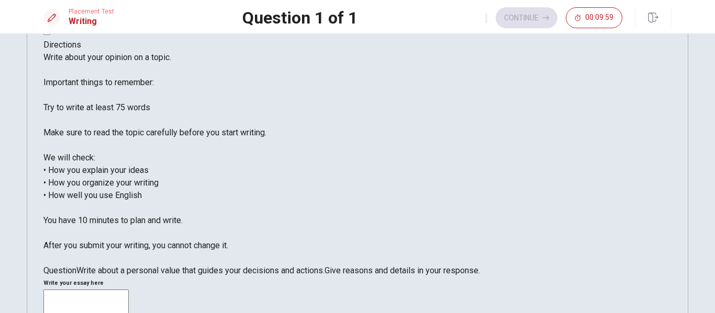
scroll to position [5, 0]
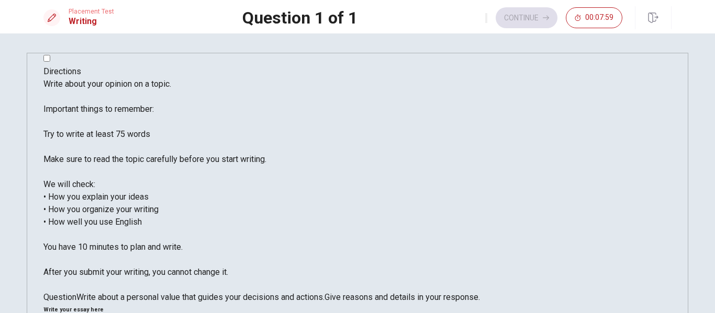
scroll to position [0, 0]
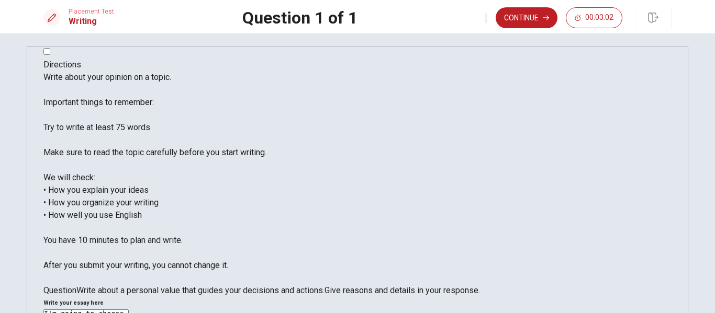
scroll to position [8, 0]
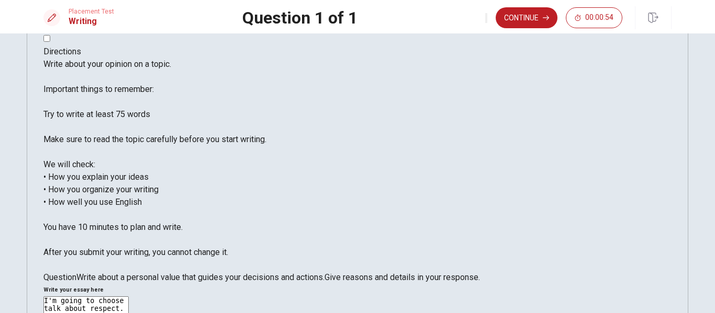
scroll to position [0, 0]
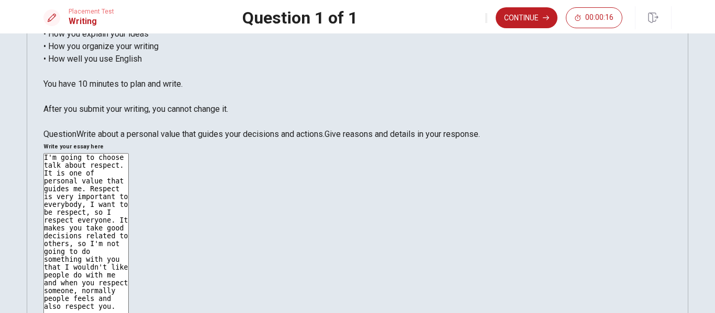
scroll to position [8, 0]
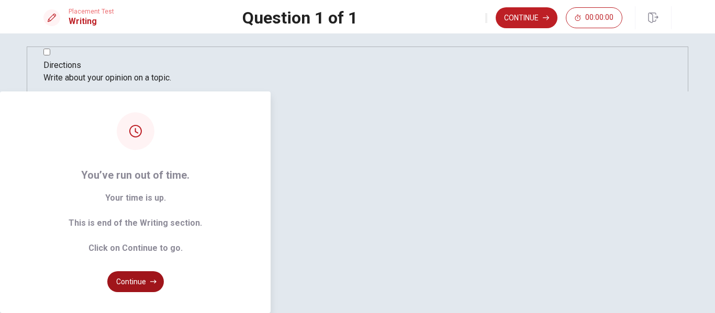
type textarea "I'm going to choose talk about respect. It is one of personal value that guides…"
click at [164, 272] on button "Continue" at bounding box center [135, 282] width 57 height 21
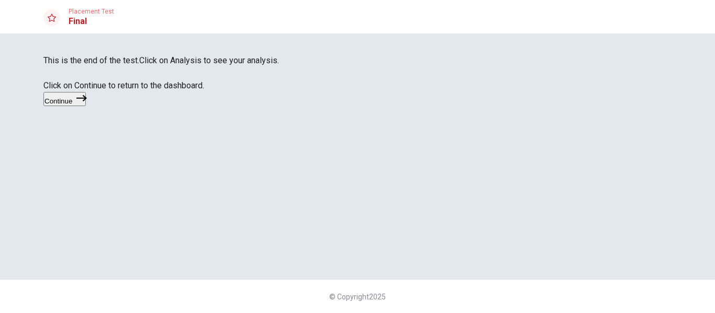
scroll to position [52, 0]
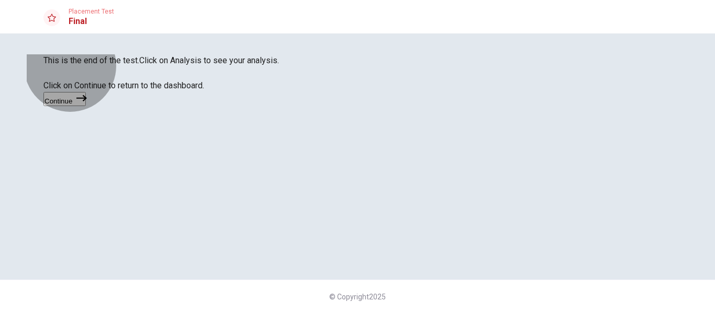
click at [86, 106] on button "Continue" at bounding box center [64, 99] width 42 height 14
